Goal: Task Accomplishment & Management: Manage account settings

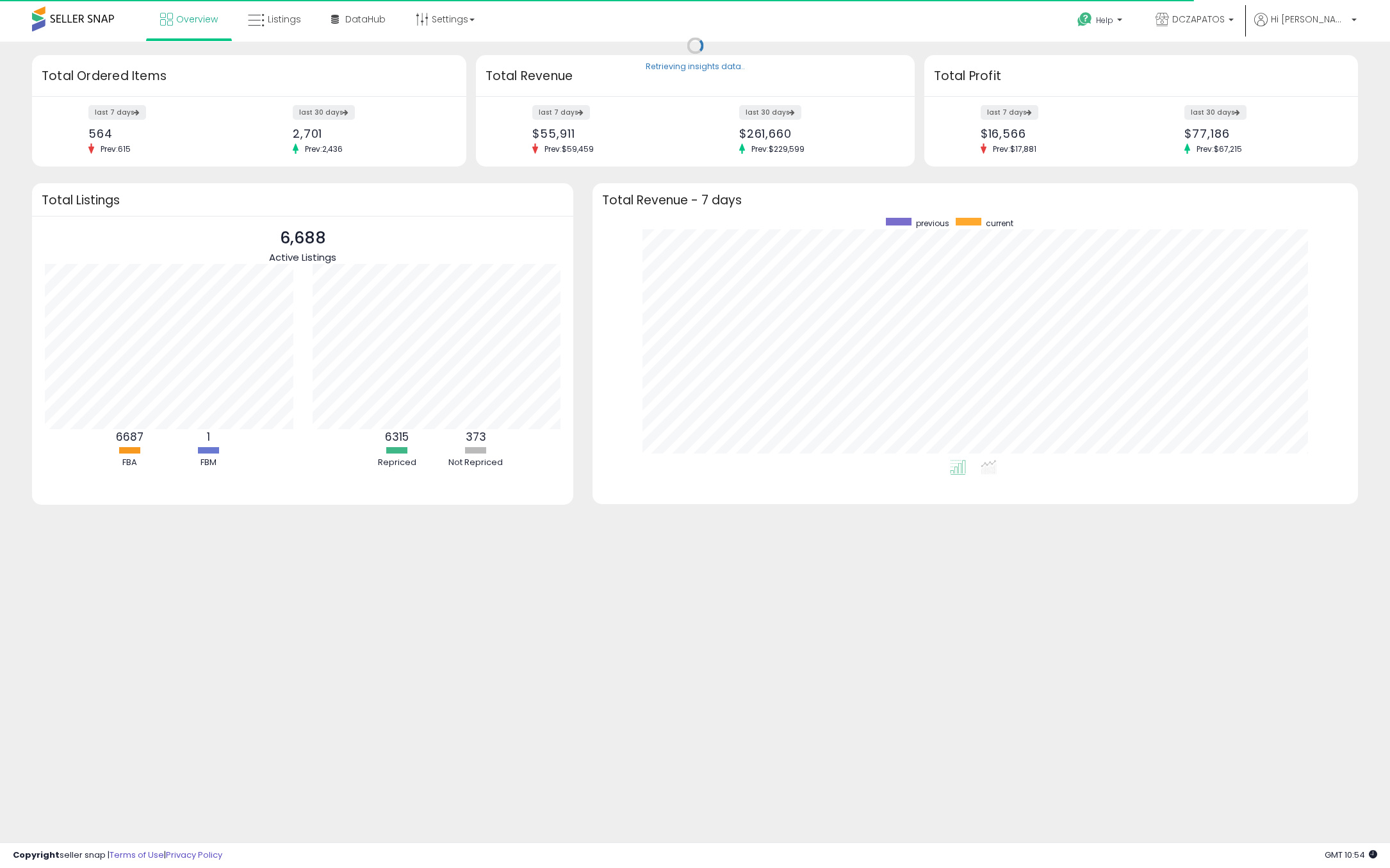
scroll to position [241, 739]
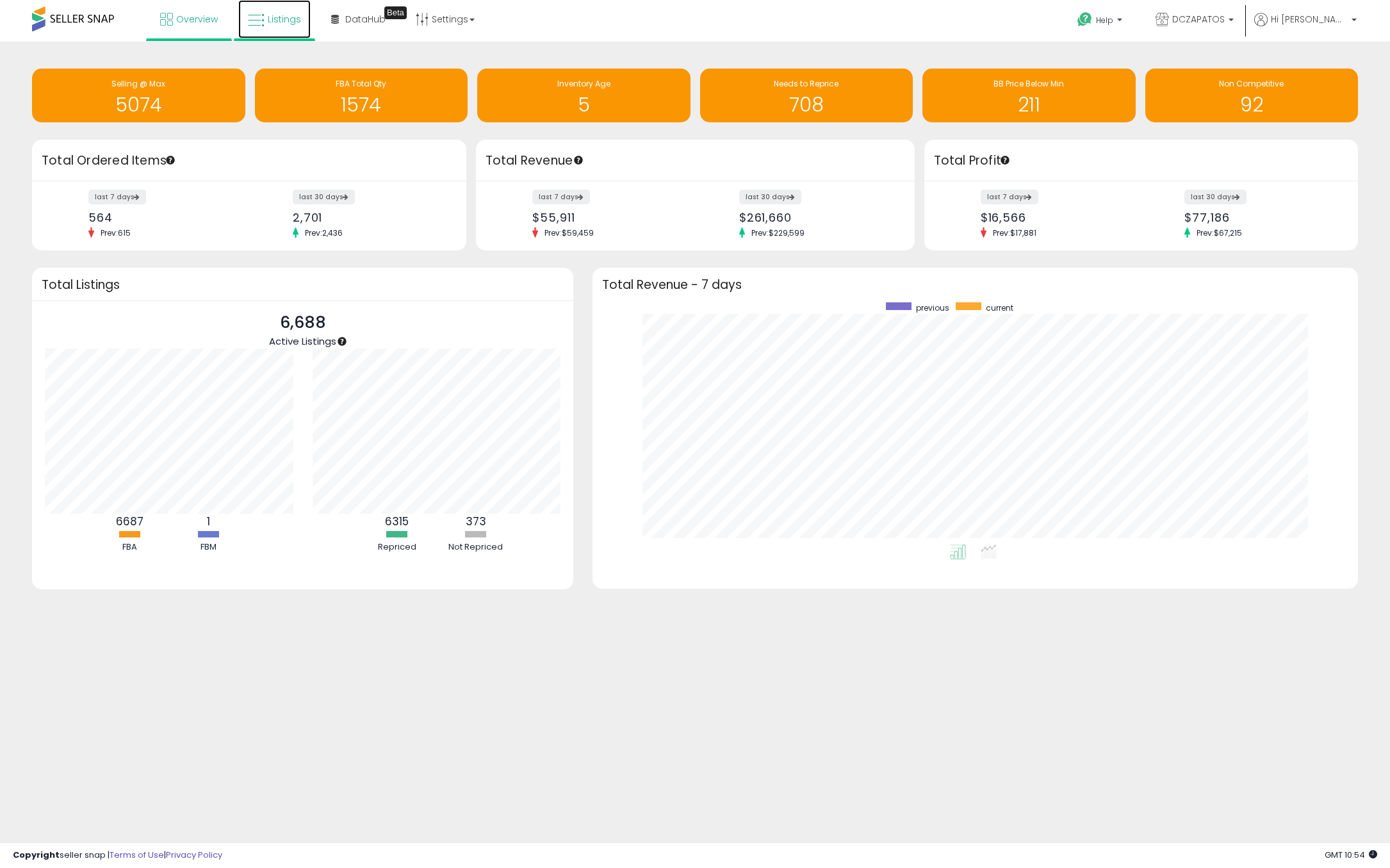
click at [297, 20] on span "Listings" at bounding box center [284, 19] width 33 height 13
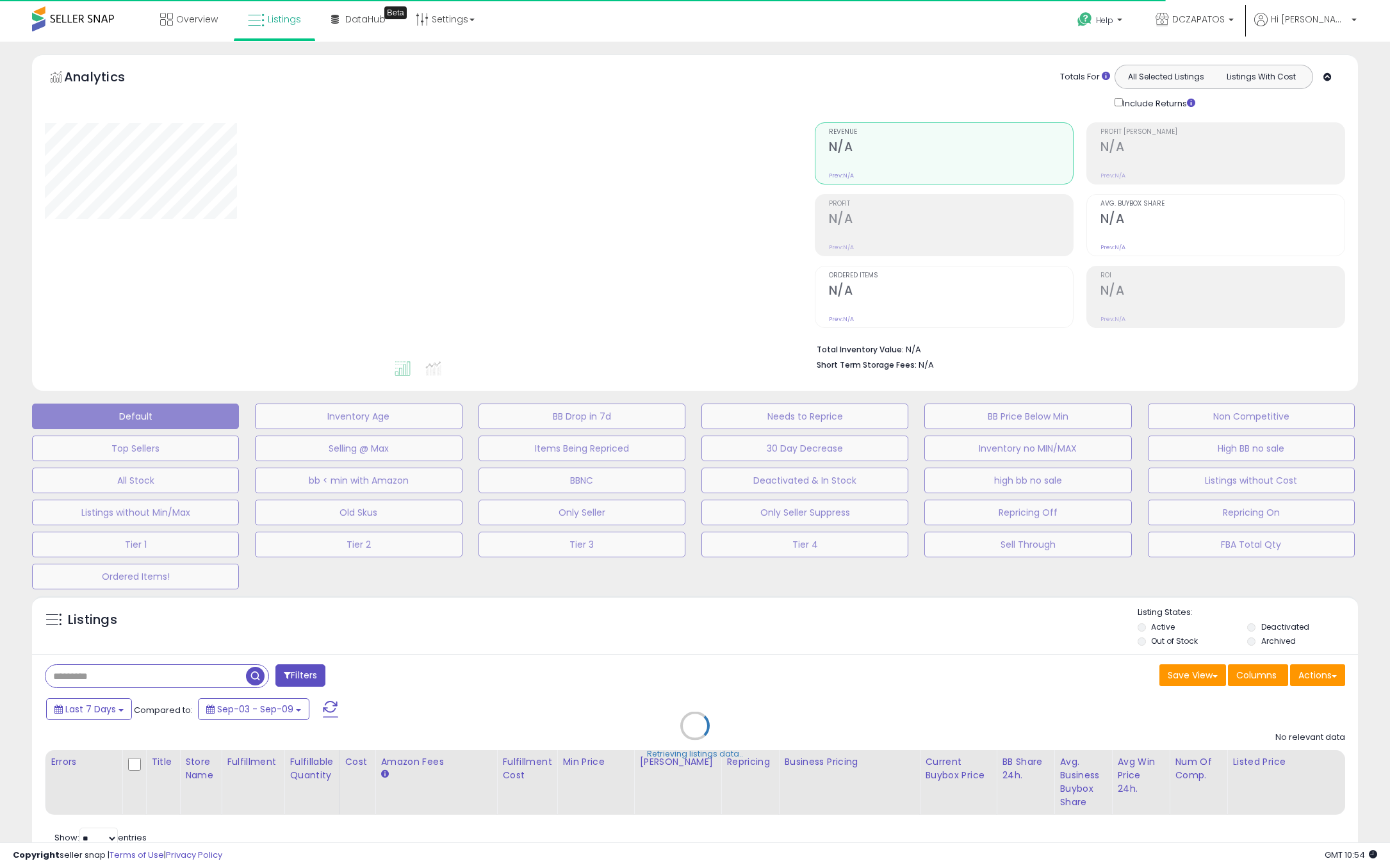
click at [1341, 687] on div "Retrieving listings data.." at bounding box center [695, 735] width 1345 height 292
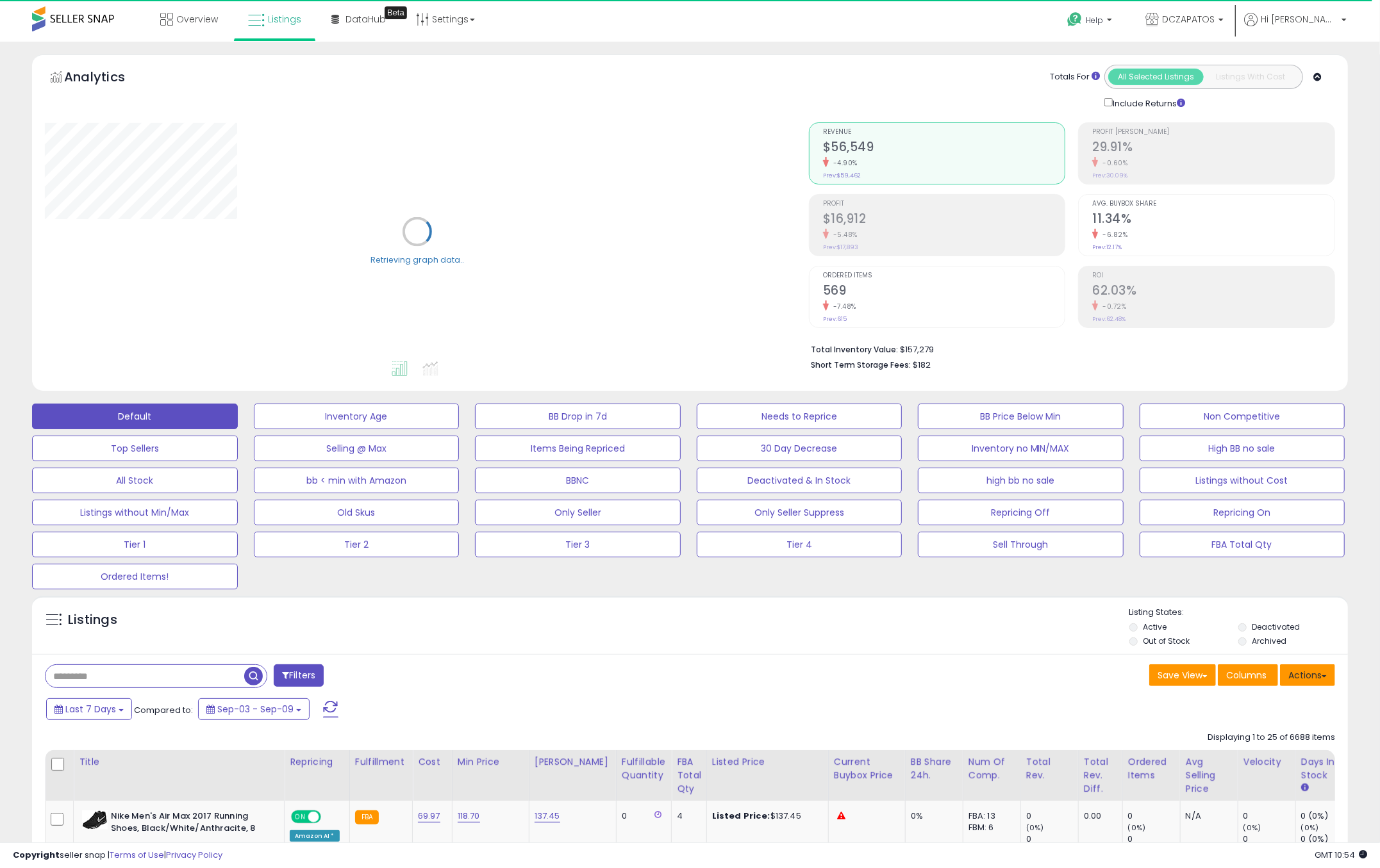
click at [1317, 669] on button "Actions" at bounding box center [1308, 675] width 55 height 21
click at [1300, 733] on link "Export Visible Columns" at bounding box center [1255, 735] width 140 height 20
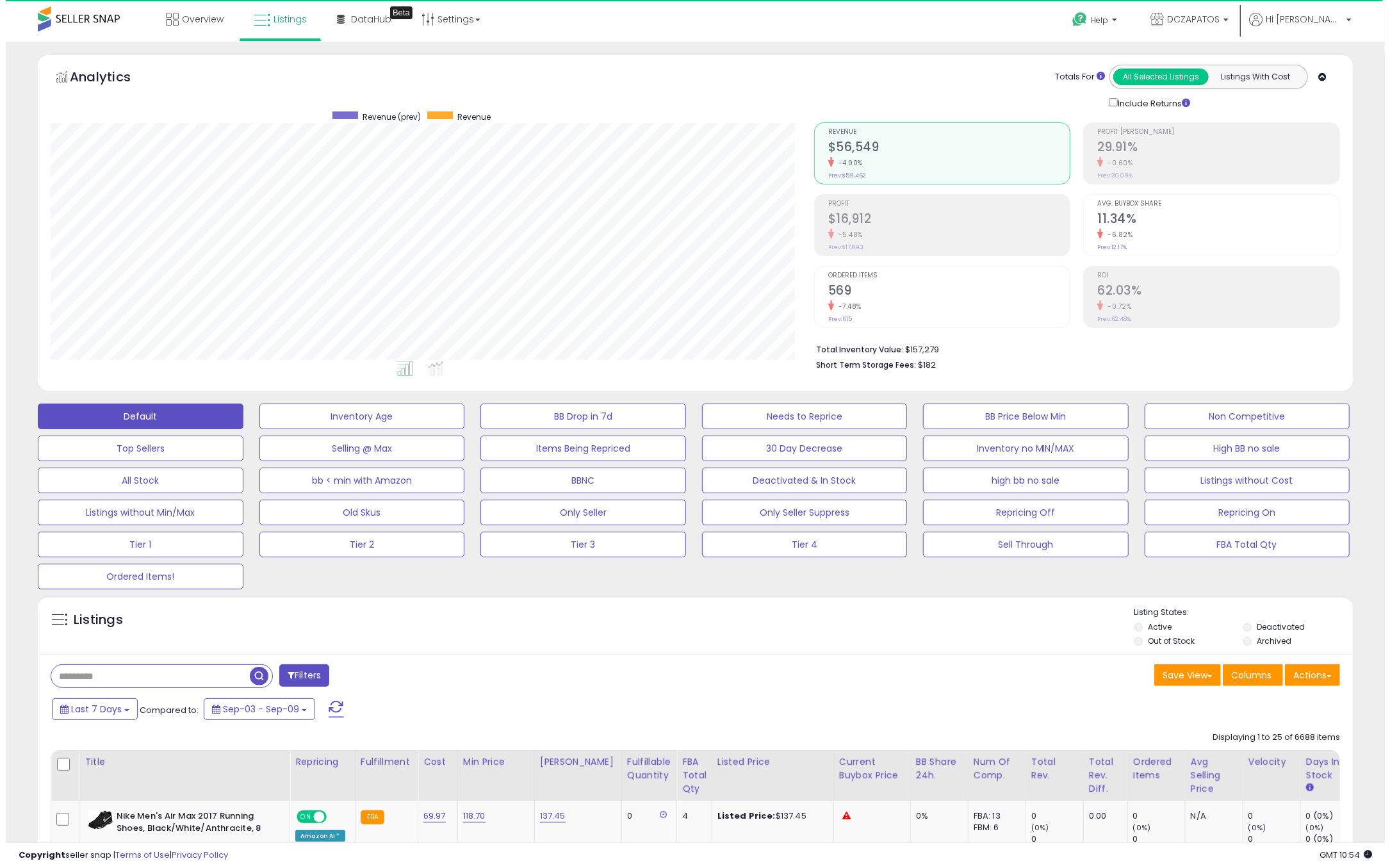
scroll to position [263, 763]
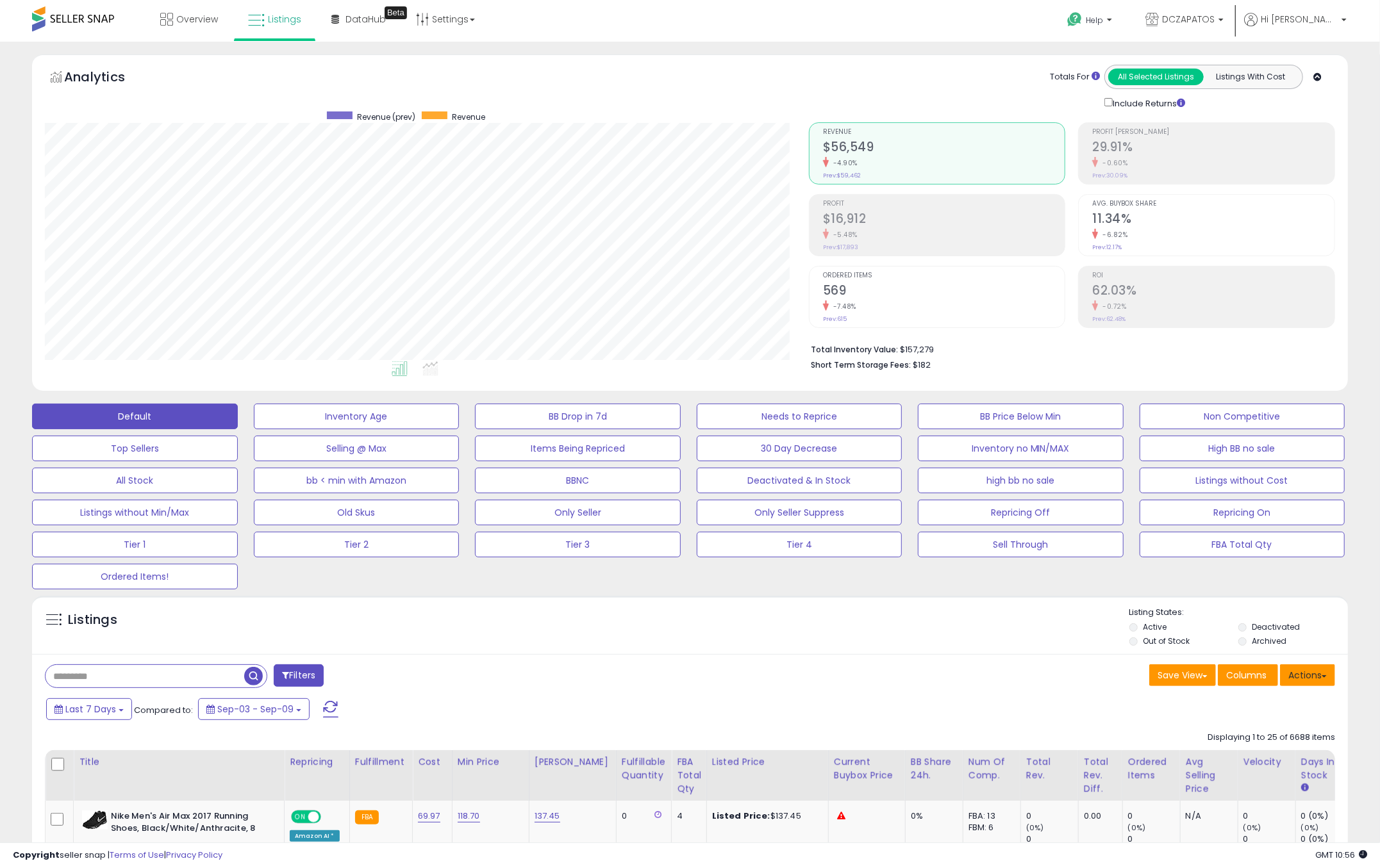
click at [1307, 670] on button "Actions" at bounding box center [1308, 675] width 55 height 21
click at [1276, 738] on link "Export Visible Columns" at bounding box center [1255, 735] width 140 height 20
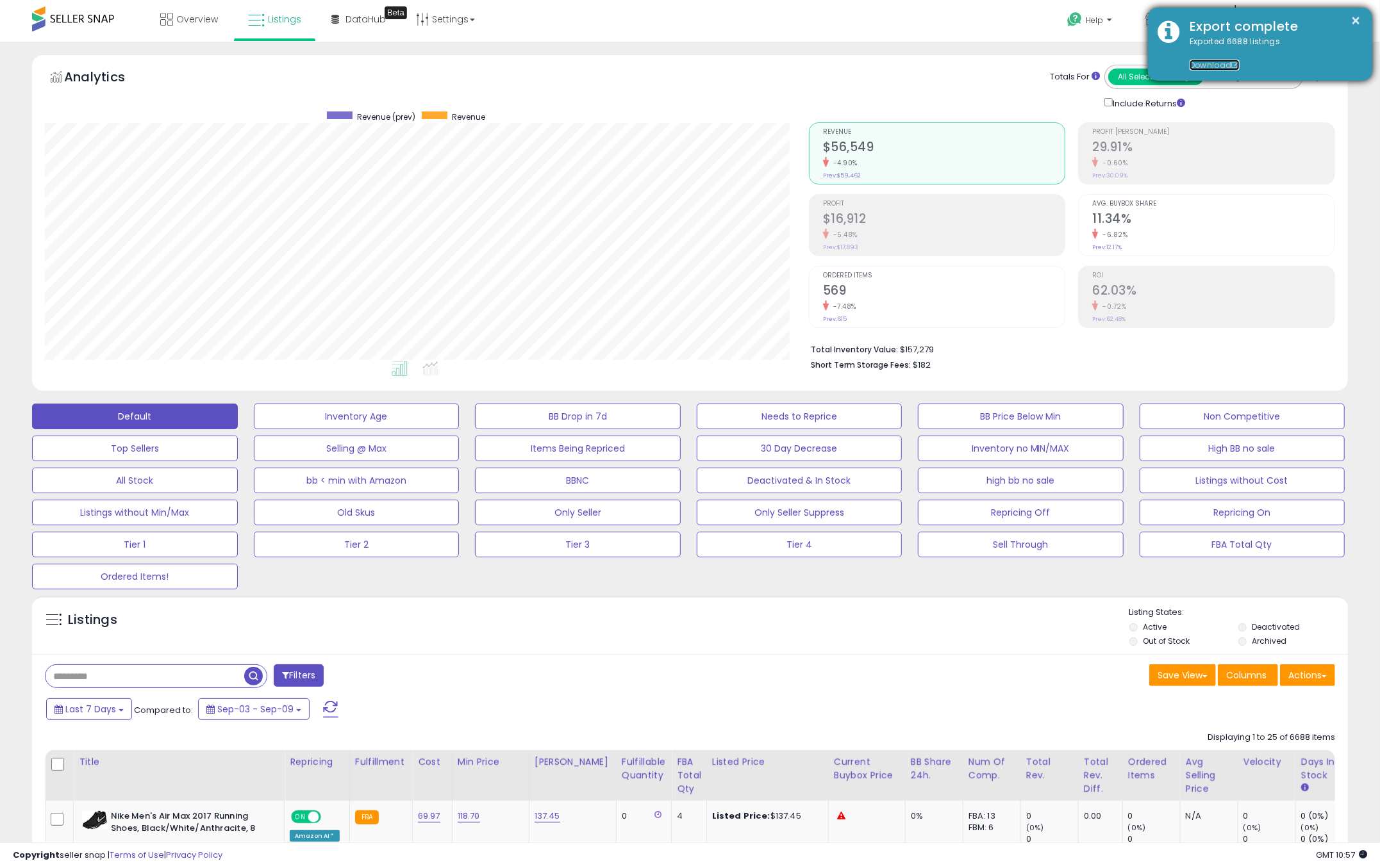
click at [1206, 63] on link "Download" at bounding box center [1215, 65] width 50 height 11
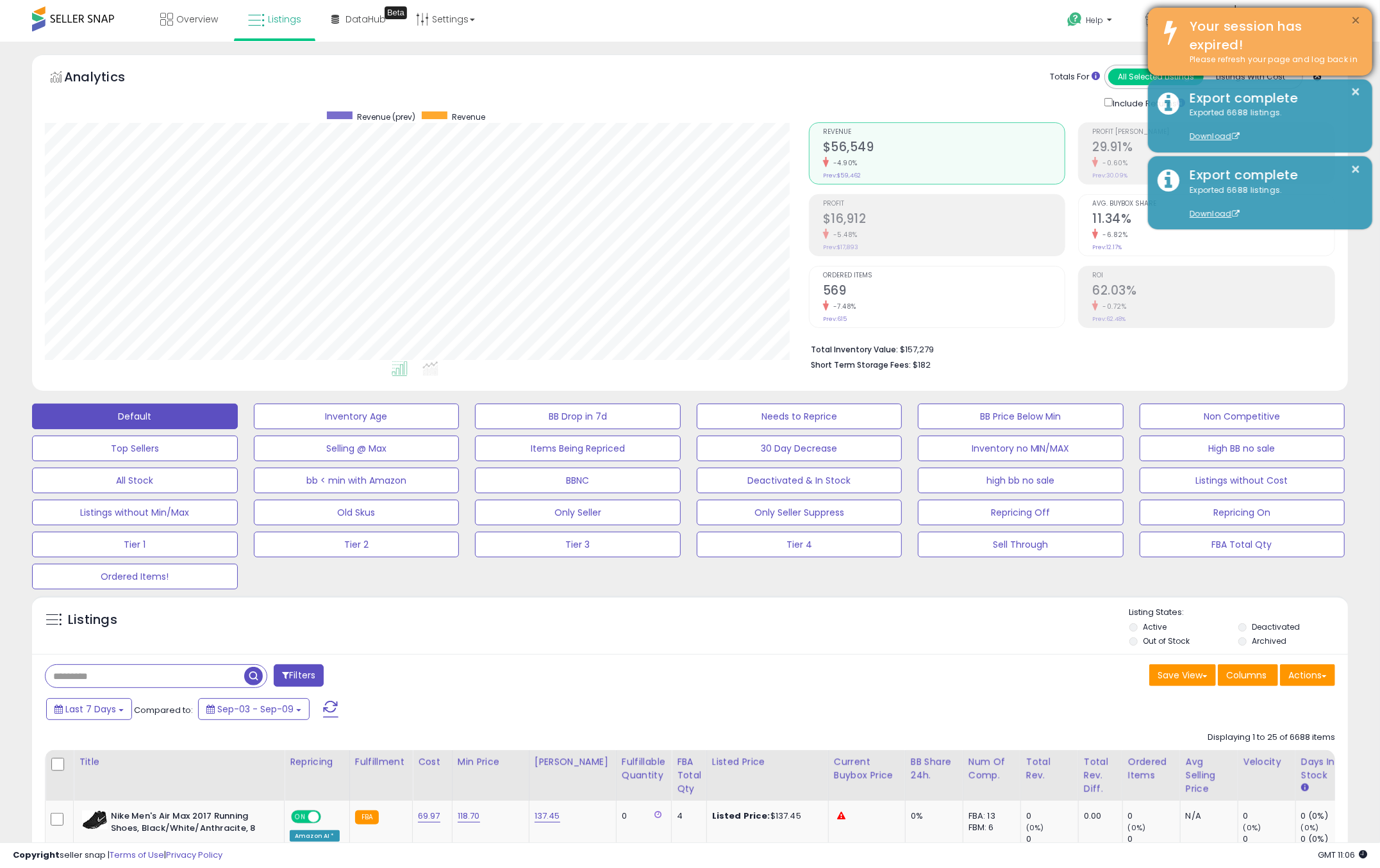
click at [1360, 24] on button "×" at bounding box center [1356, 21] width 10 height 16
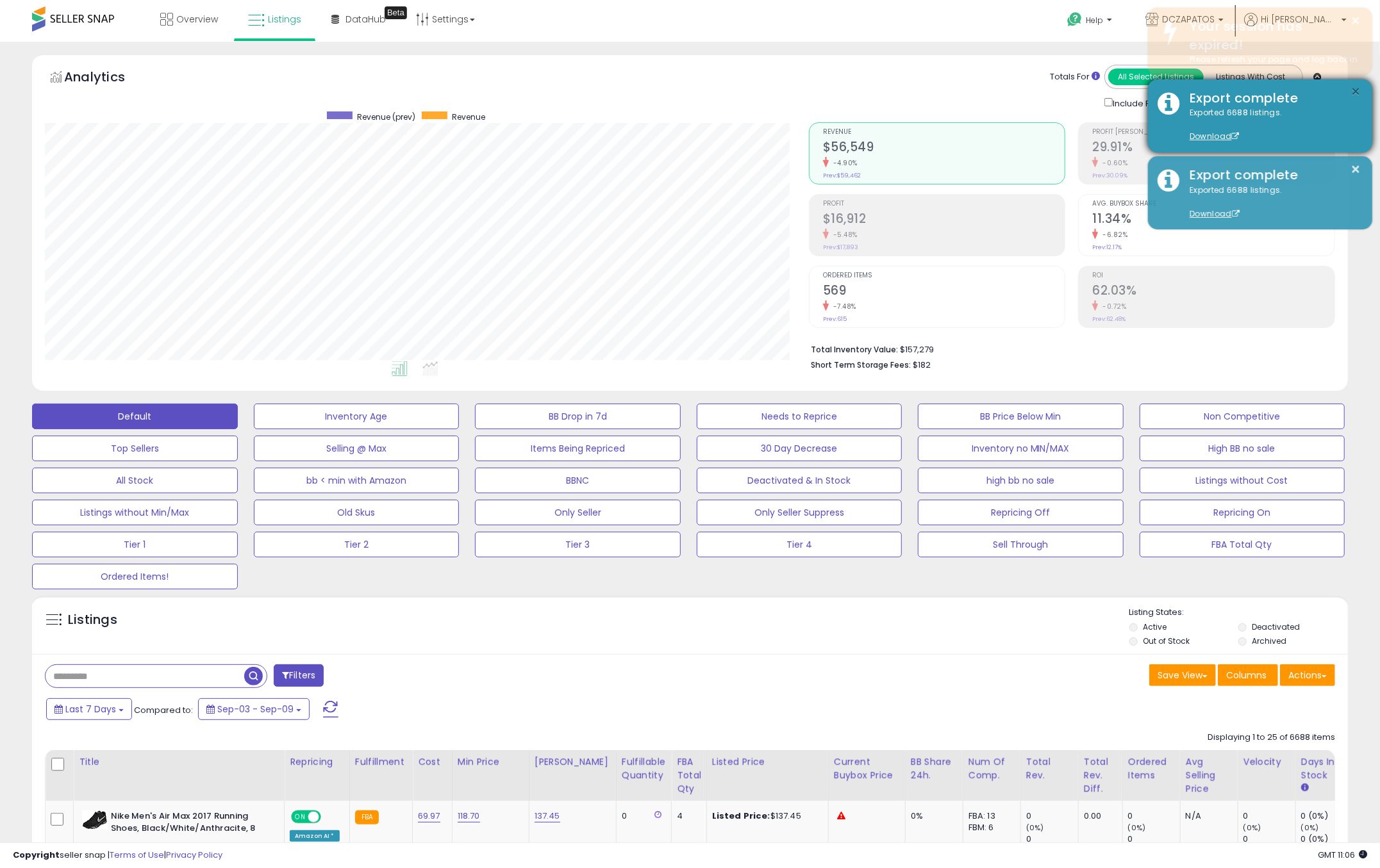
click at [1359, 91] on button "×" at bounding box center [1356, 92] width 10 height 16
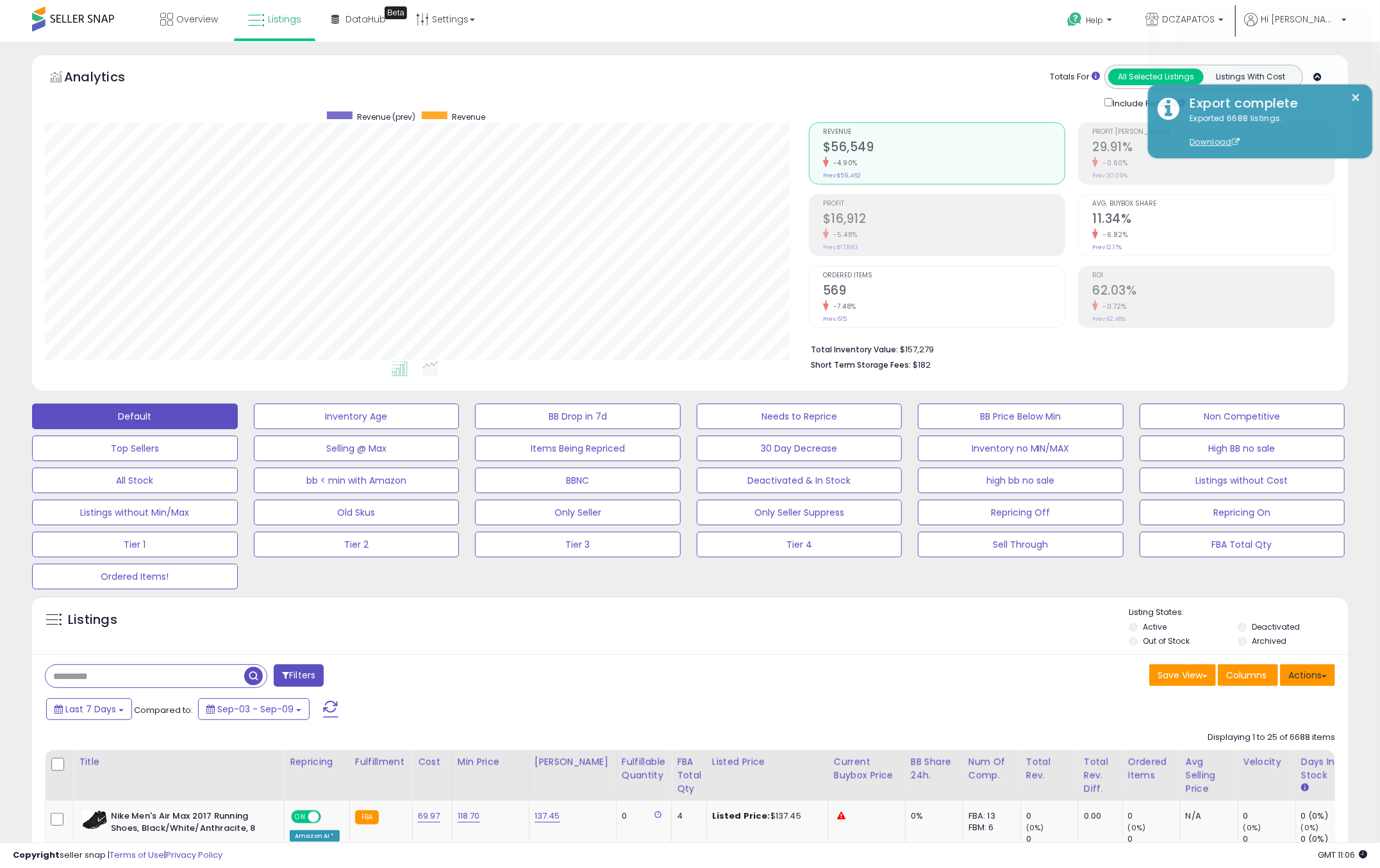
click at [1322, 673] on button "Actions" at bounding box center [1308, 675] width 55 height 21
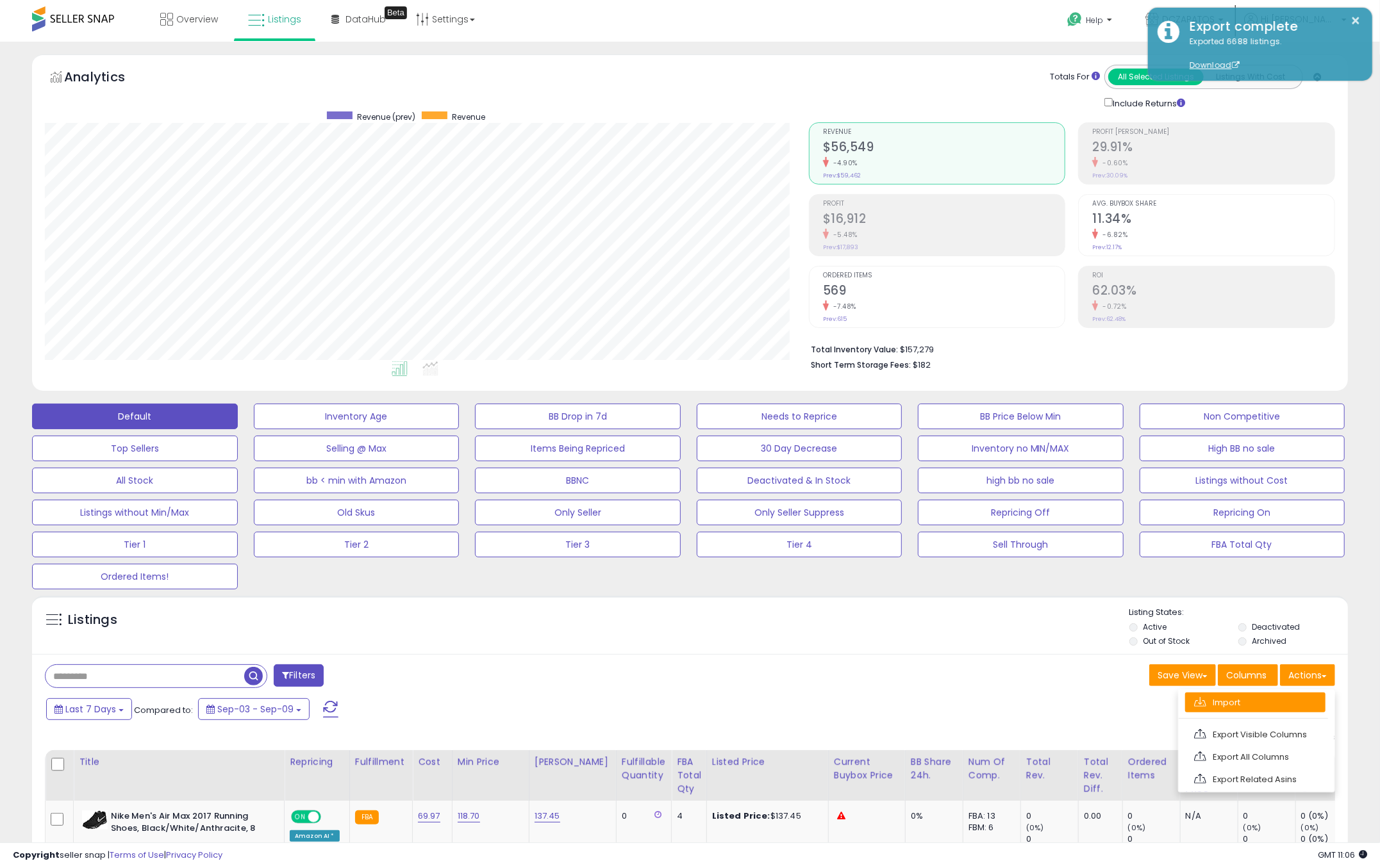
click at [1287, 712] on link "Import" at bounding box center [1255, 703] width 140 height 20
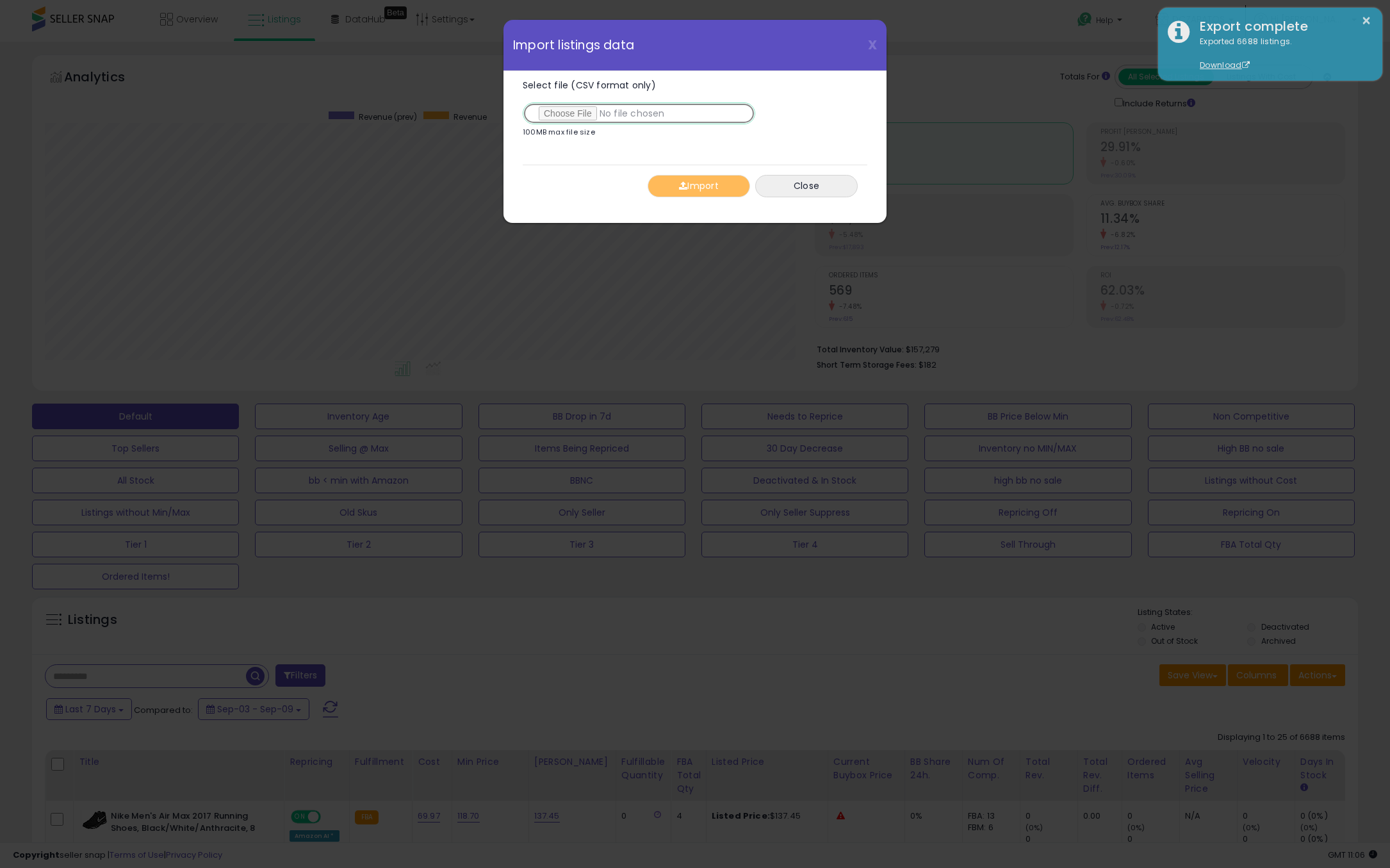
click at [580, 107] on input "Select file (CSV format only)" at bounding box center [639, 114] width 232 height 21
type input "**********"
click at [707, 189] on button "Import" at bounding box center [699, 186] width 103 height 22
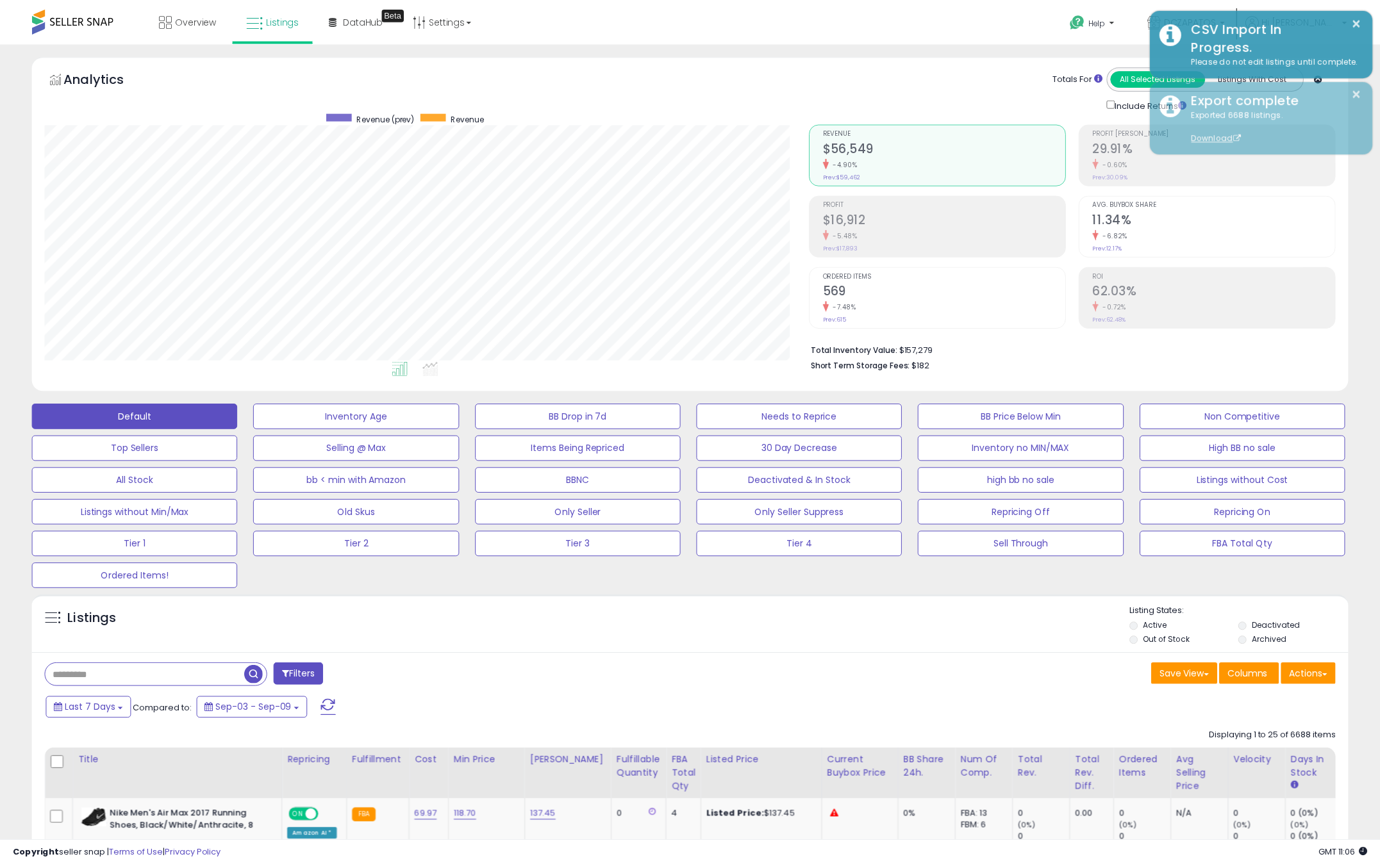
scroll to position [640484, 640296]
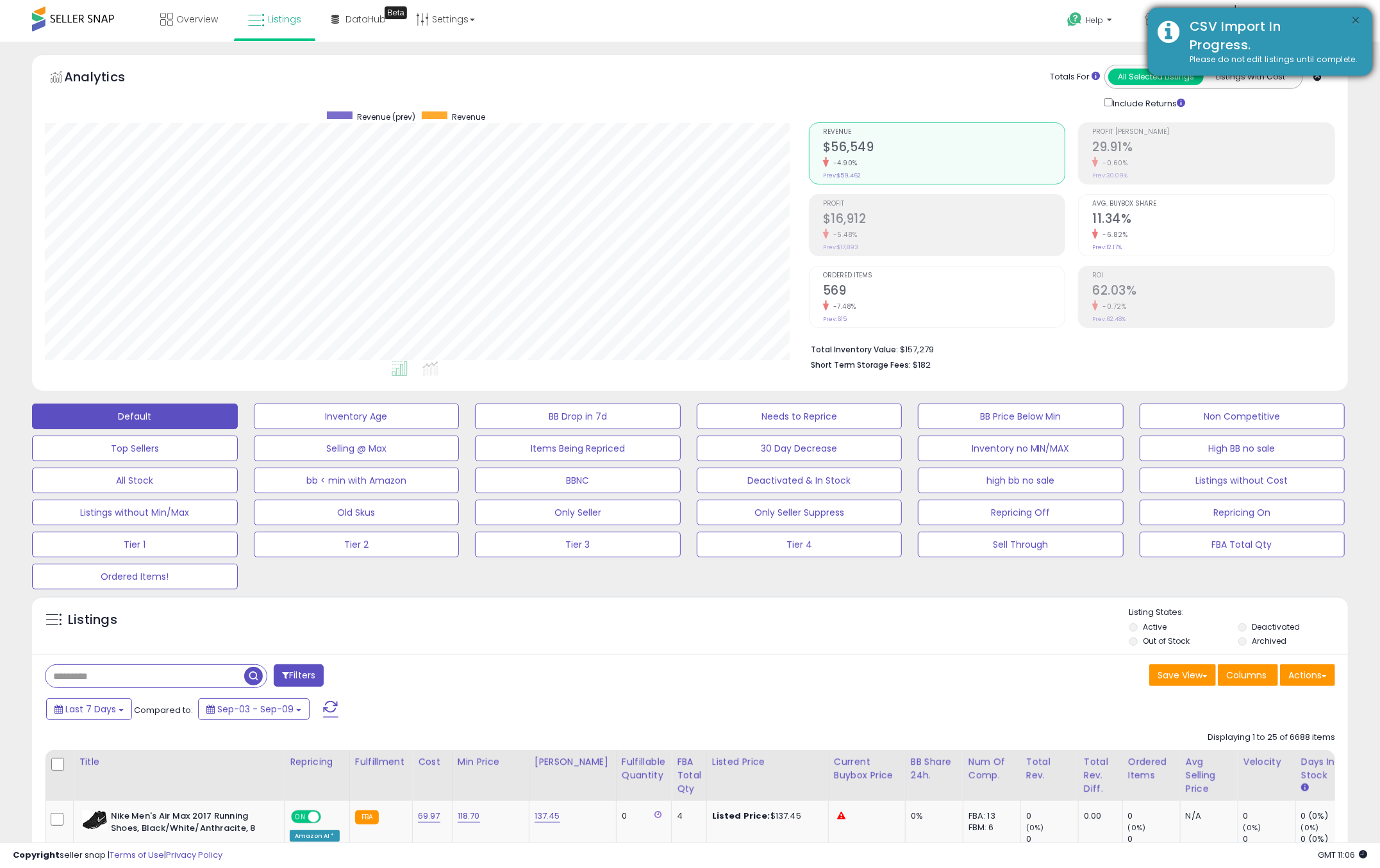
click at [1359, 20] on button "×" at bounding box center [1356, 21] width 10 height 16
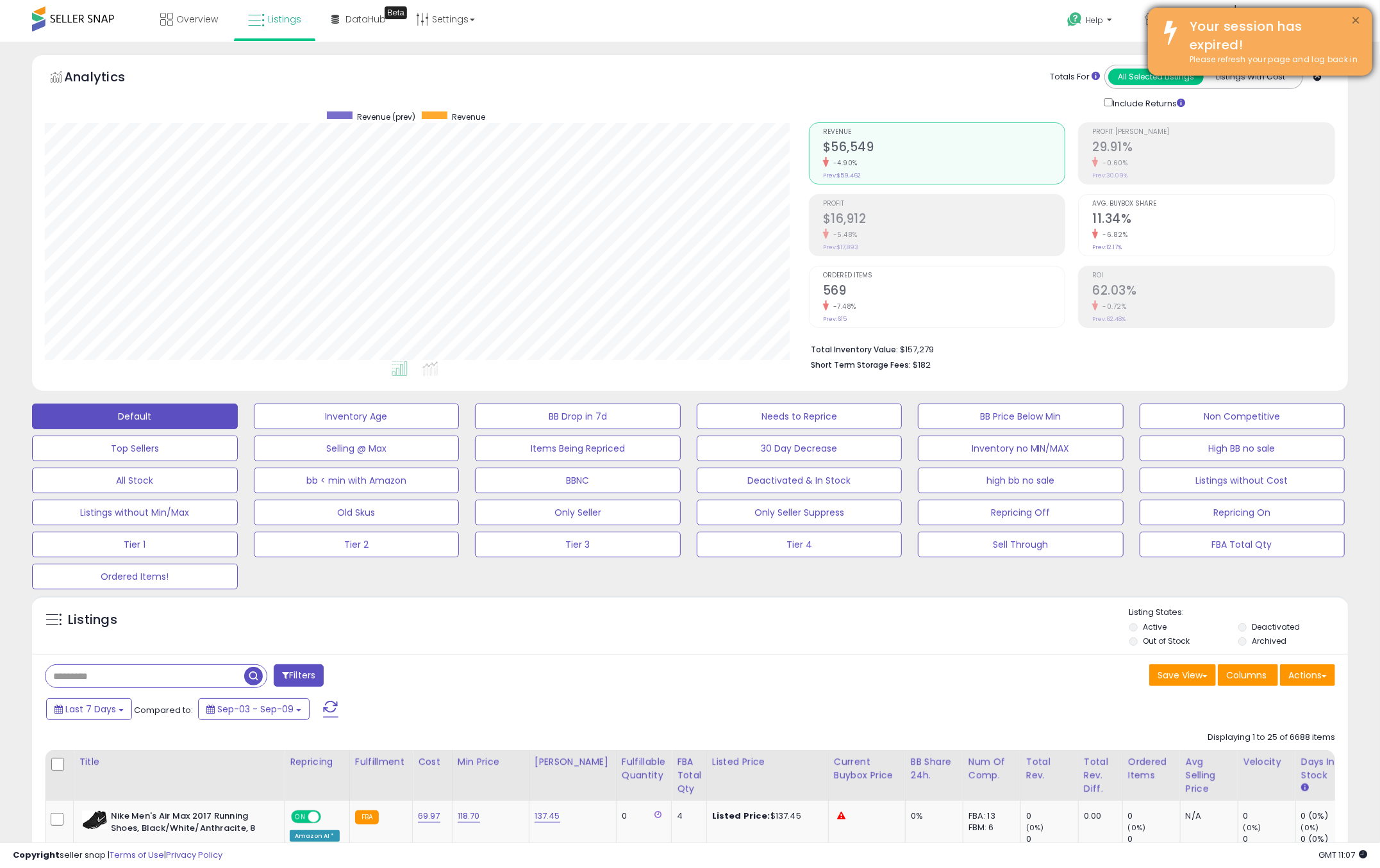
click at [1355, 22] on button "×" at bounding box center [1356, 21] width 10 height 16
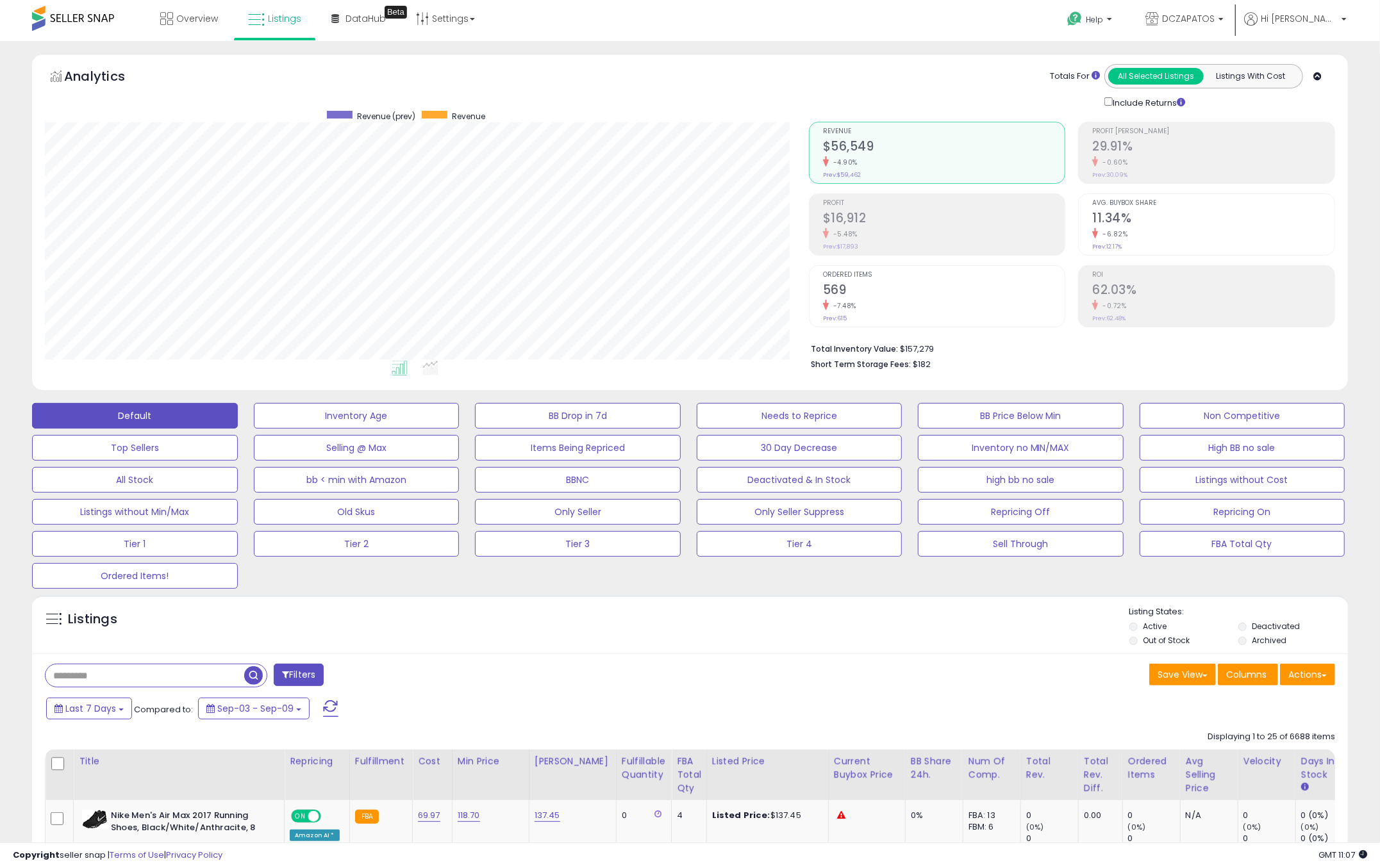
scroll to position [0, 0]
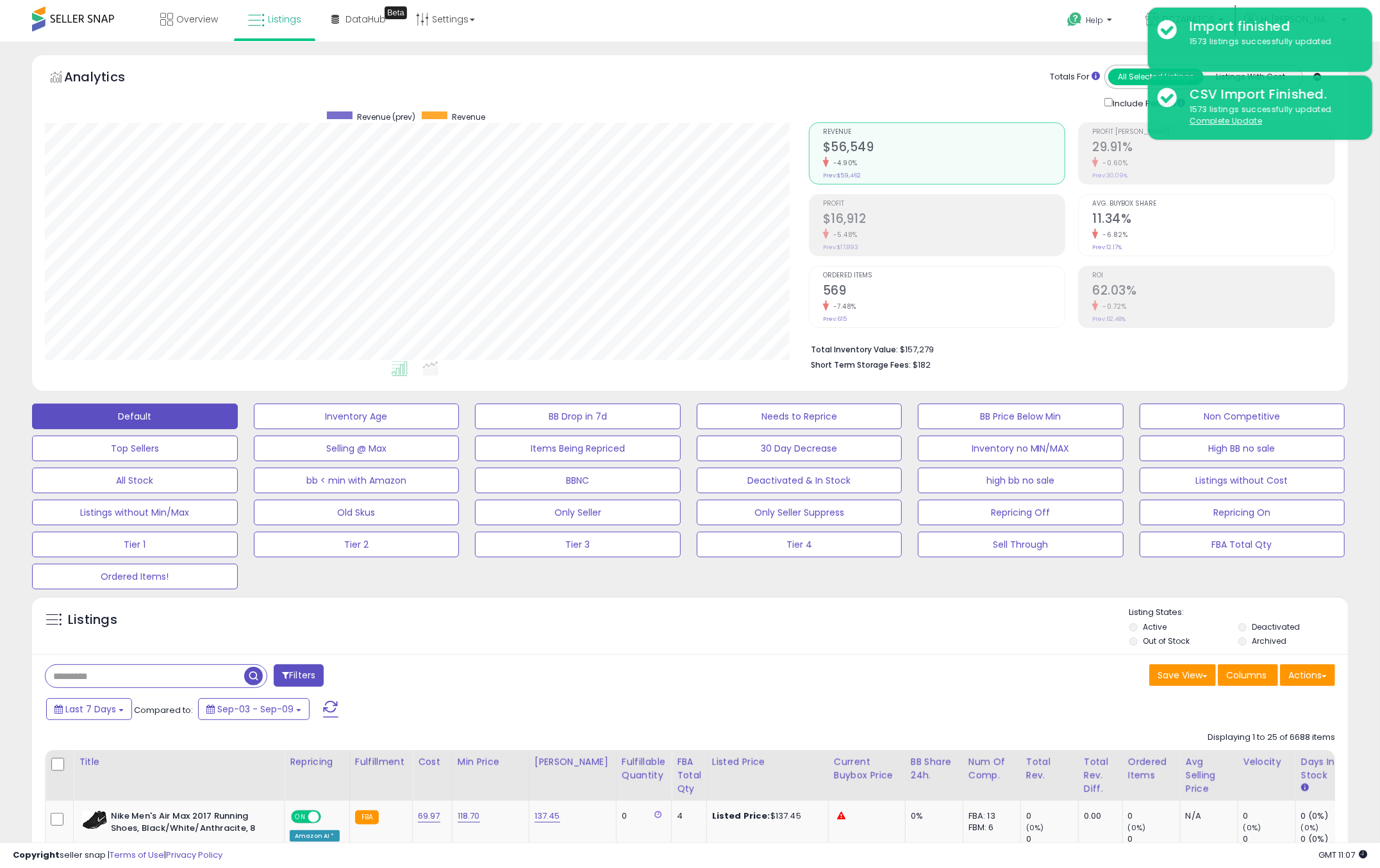
click at [1045, 357] on li "Short Term Storage Fees: $182" at bounding box center [1069, 364] width 515 height 15
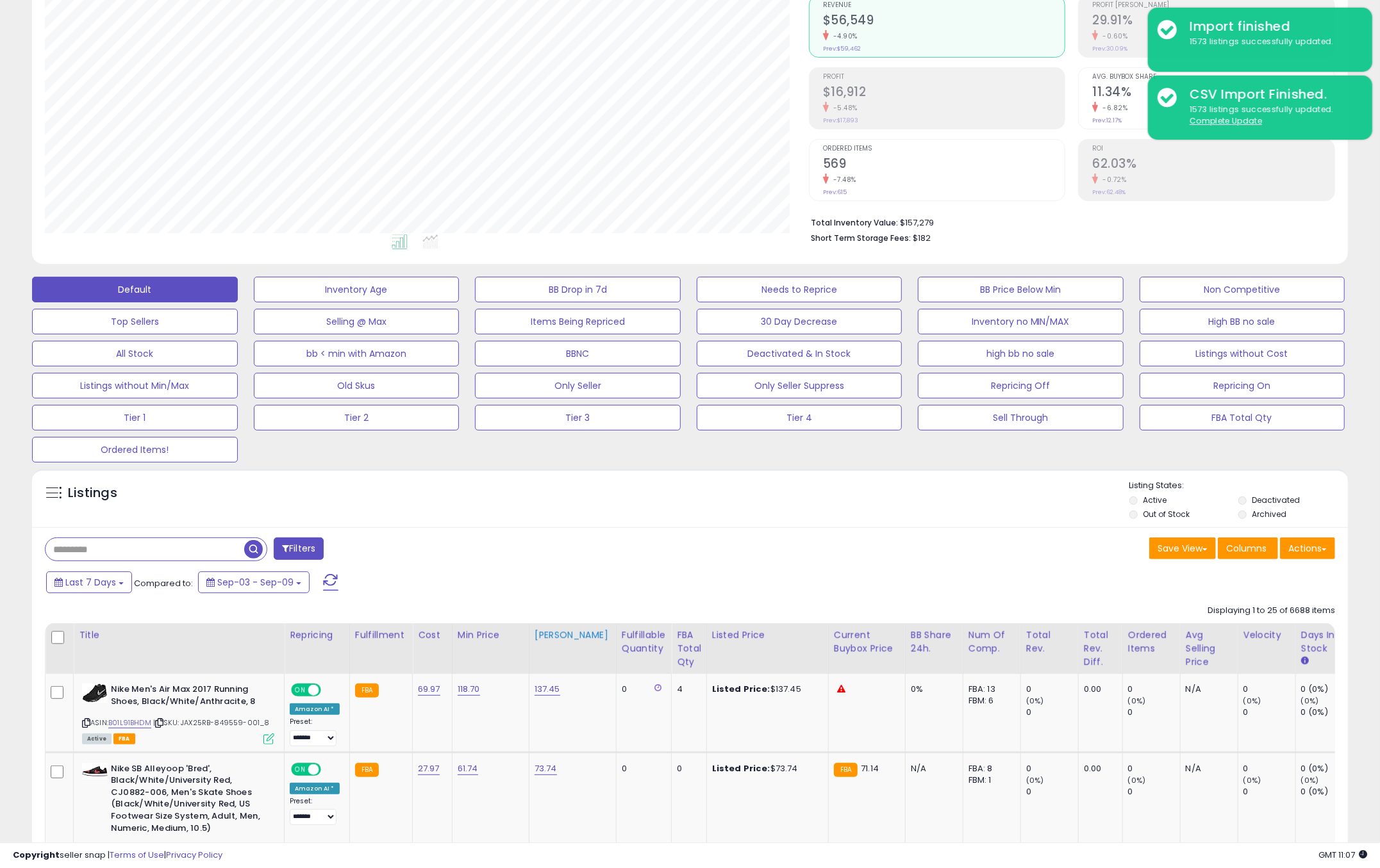
scroll to position [72, 0]
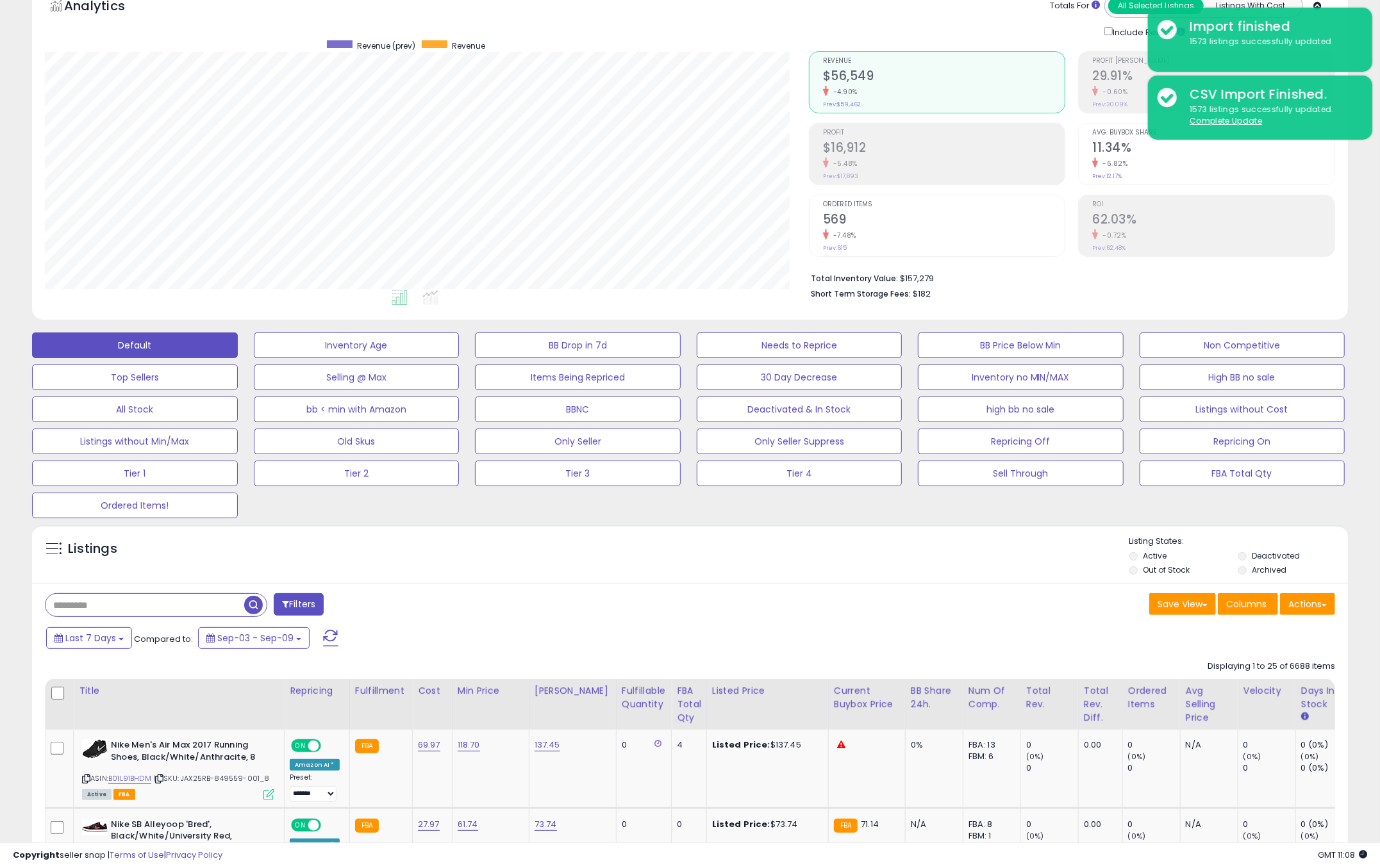
click at [875, 20] on div "Totals For All Selected Listings Listings With Cost Include Returns" at bounding box center [1067, 16] width 517 height 45
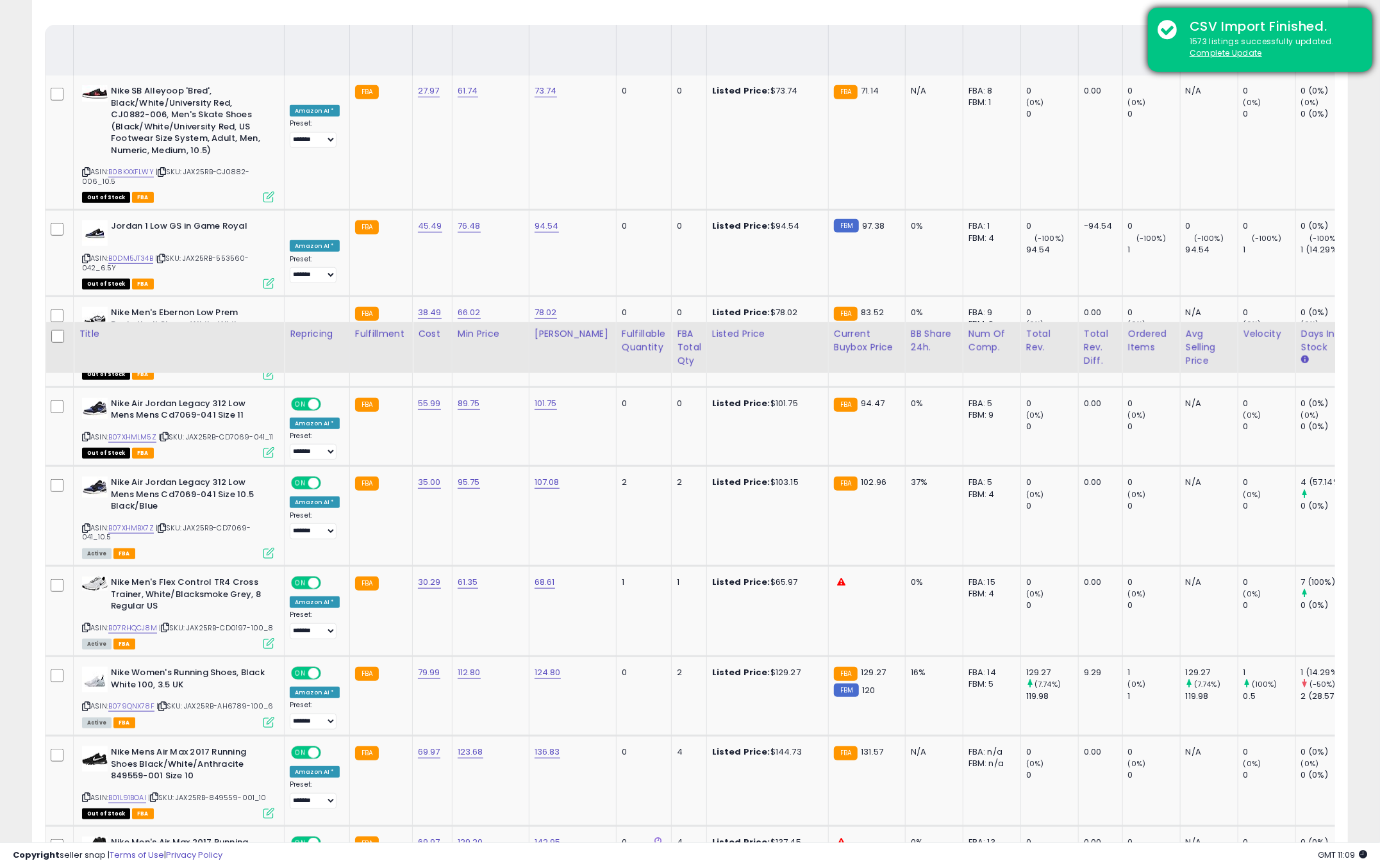
scroll to position [712, 0]
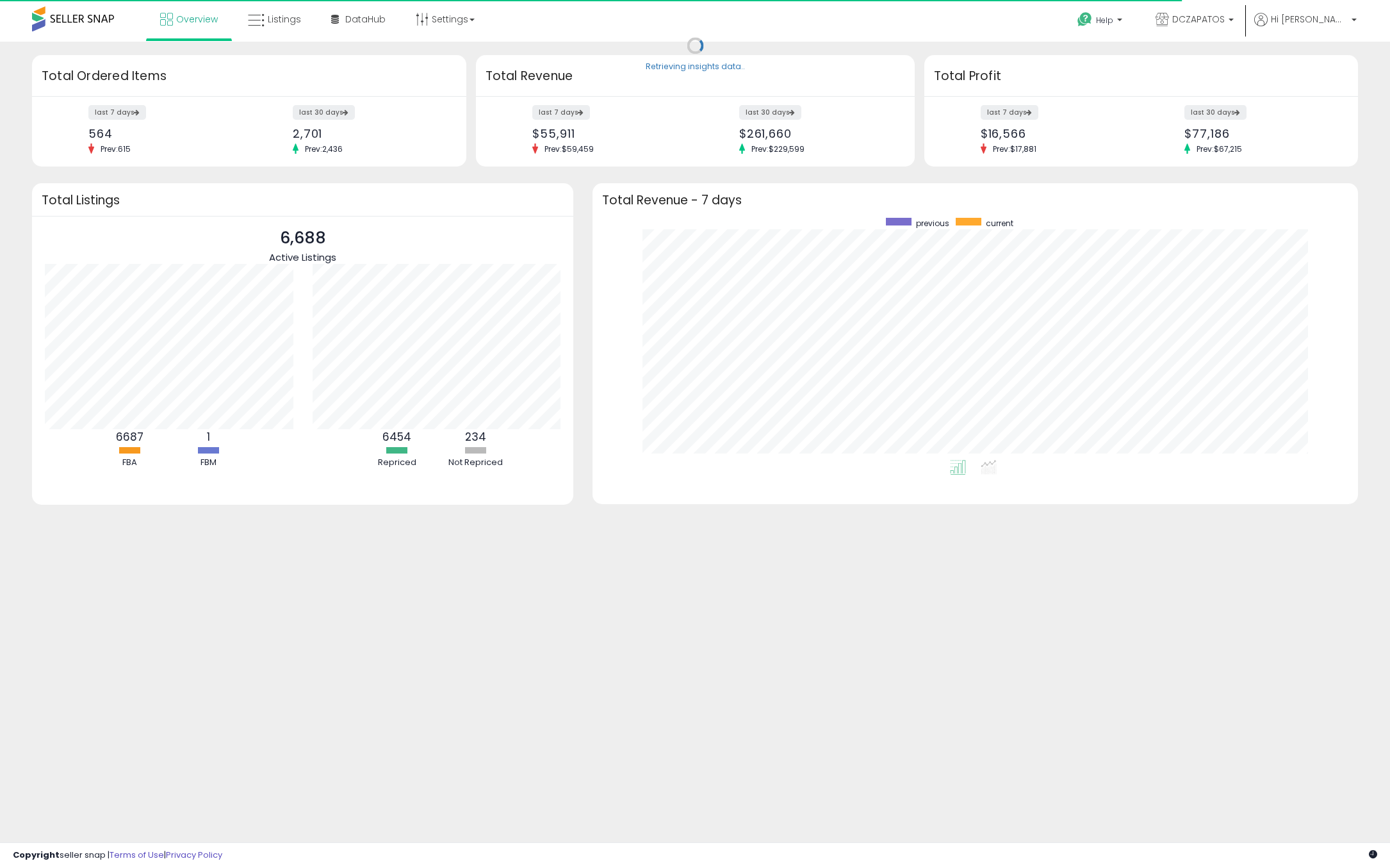
scroll to position [241, 739]
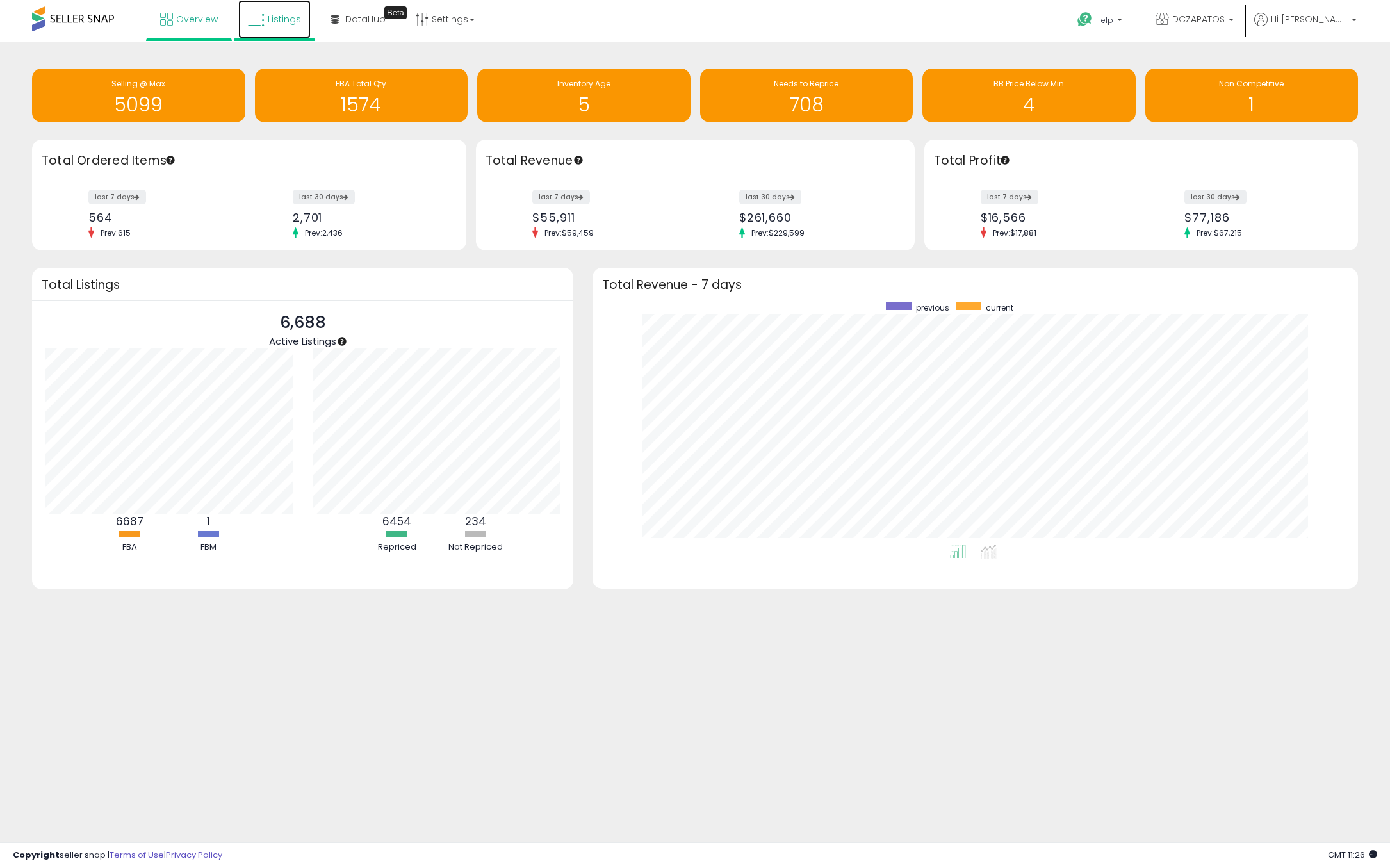
click at [269, 20] on span "Listings" at bounding box center [284, 19] width 33 height 13
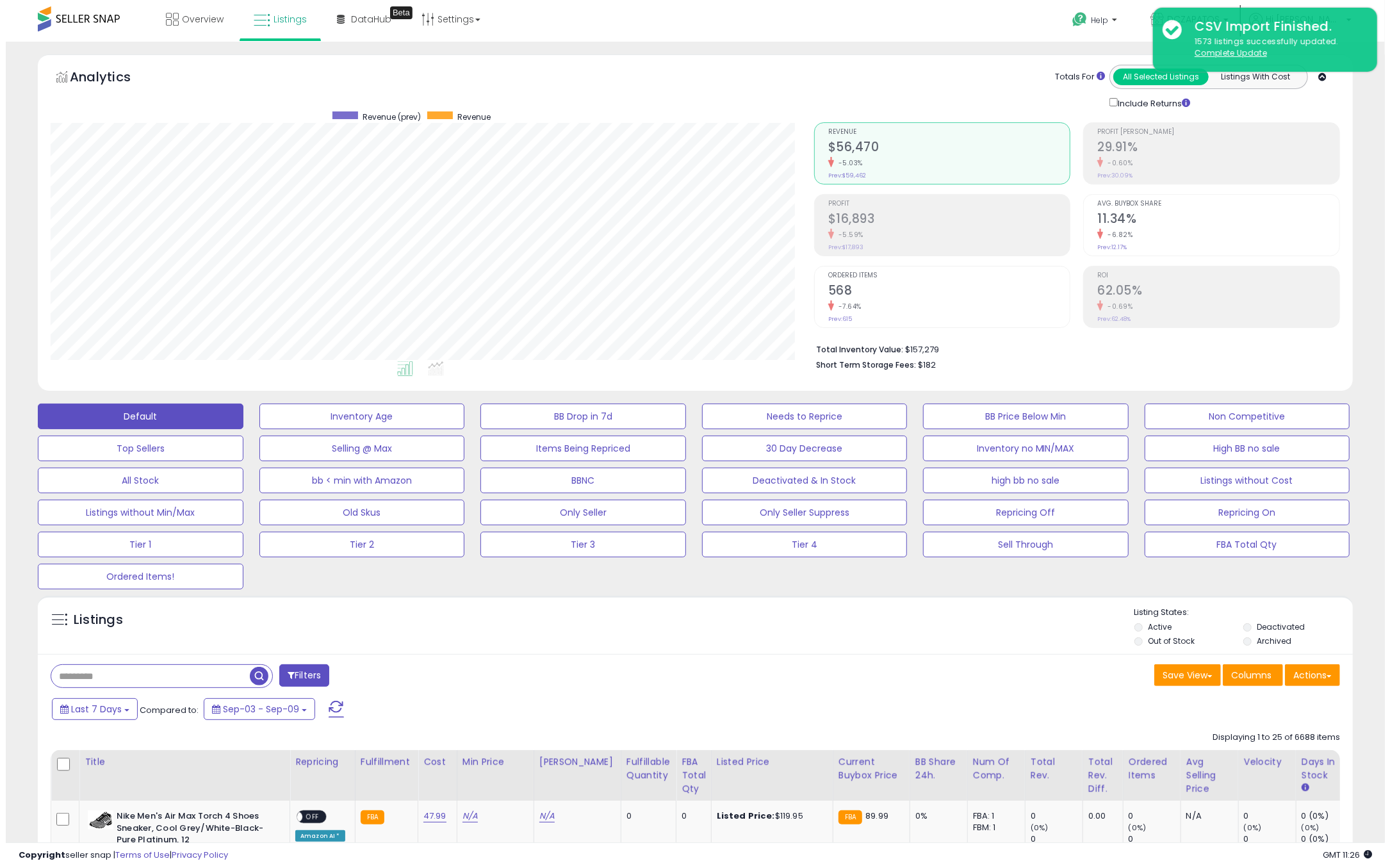
scroll to position [263, 763]
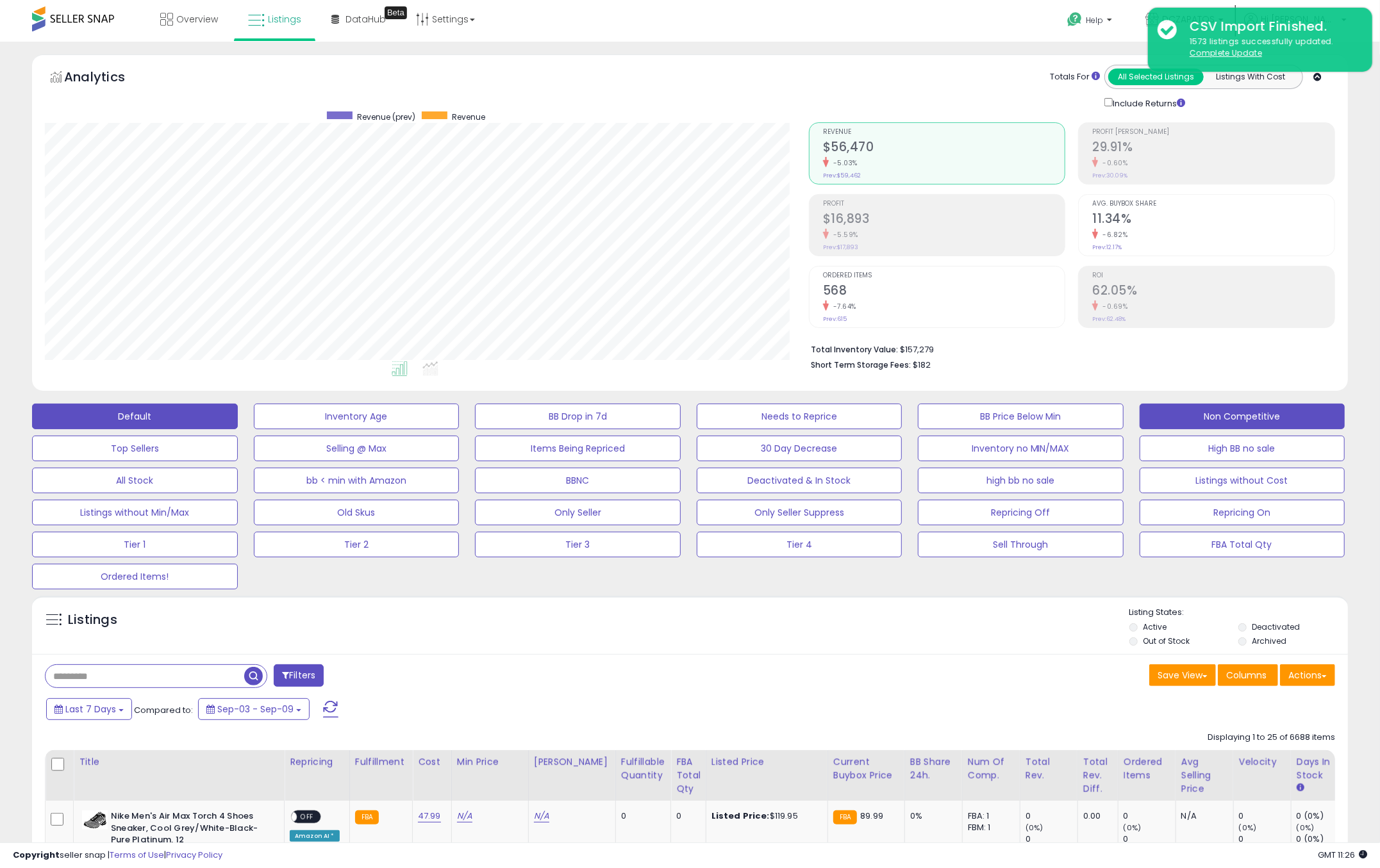
click at [1246, 406] on button "Non Competitive" at bounding box center [1242, 417] width 206 height 26
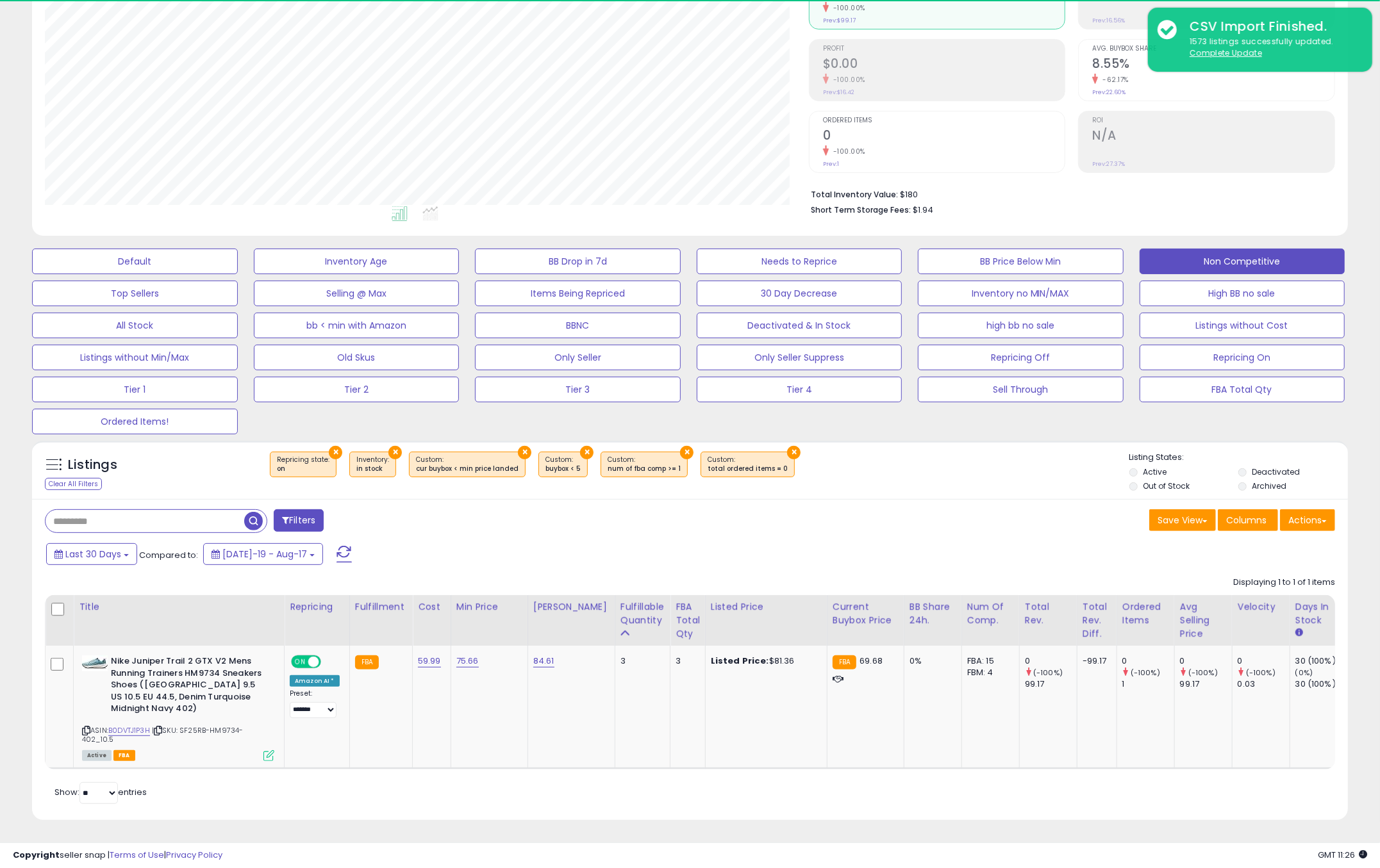
scroll to position [263, 764]
